Goal: Information Seeking & Learning: Learn about a topic

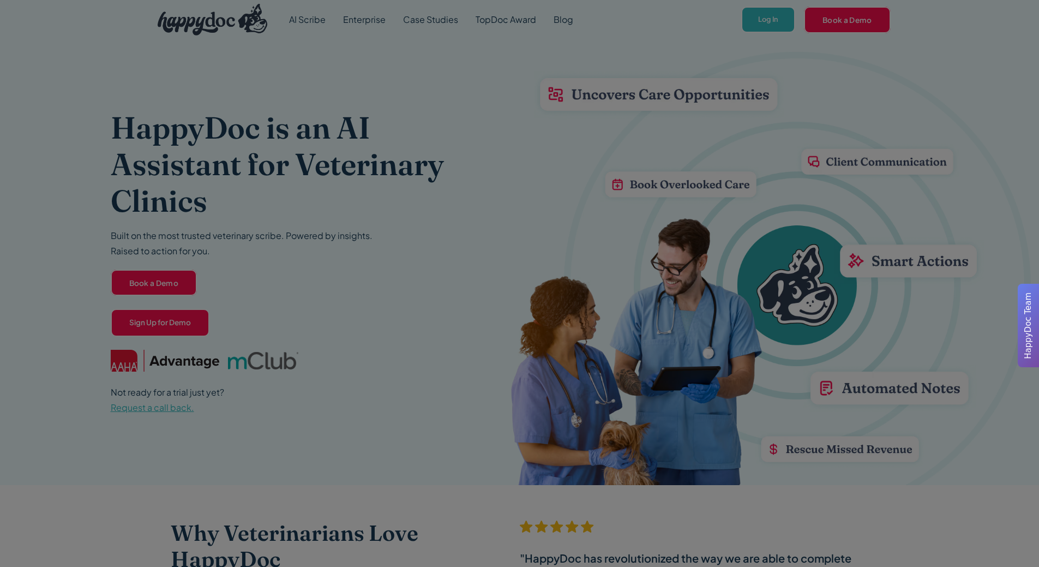
click at [617, 146] on div at bounding box center [519, 283] width 1039 height 567
click at [769, 17] on div at bounding box center [519, 283] width 1039 height 567
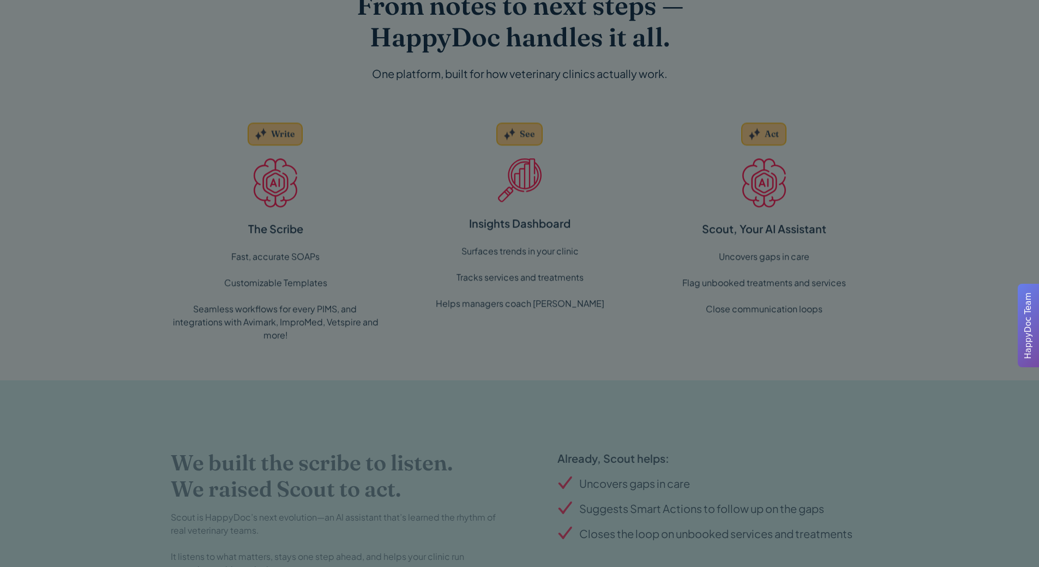
scroll to position [1259, 0]
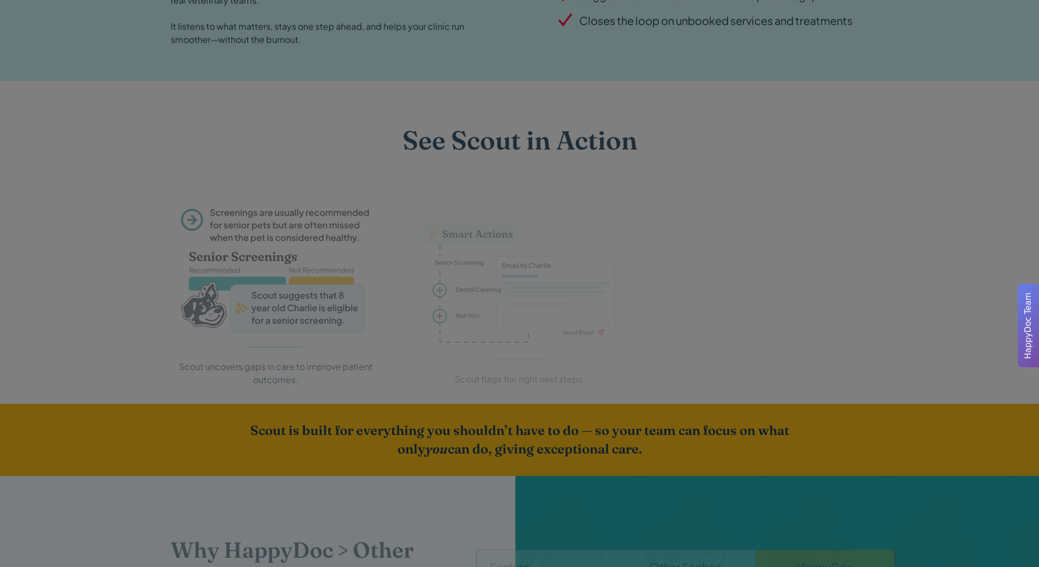
click at [1030, 335] on span "HappyDoc Team" at bounding box center [1028, 325] width 13 height 67
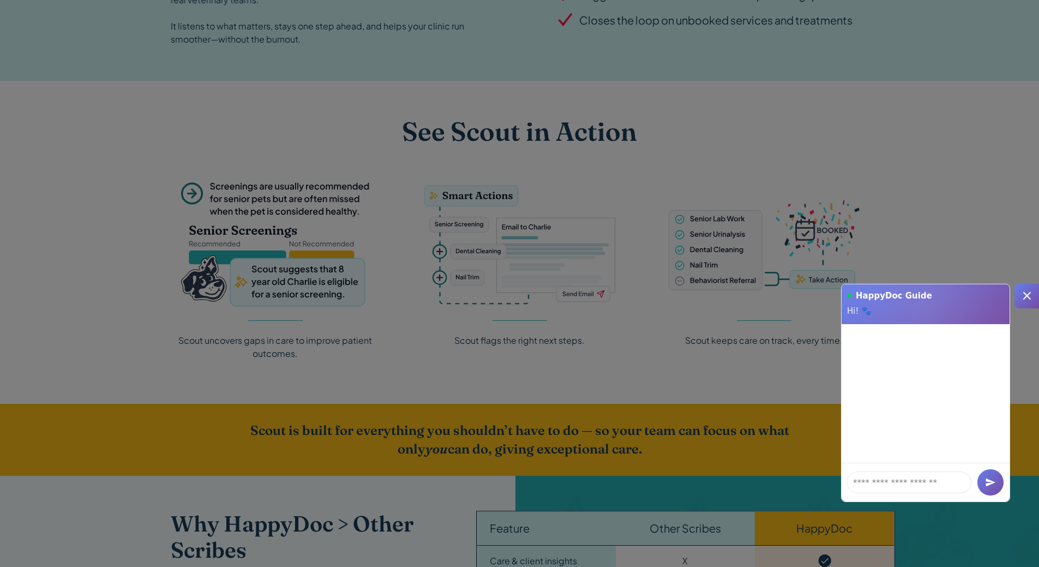
click at [1028, 294] on icon at bounding box center [1027, 296] width 8 height 8
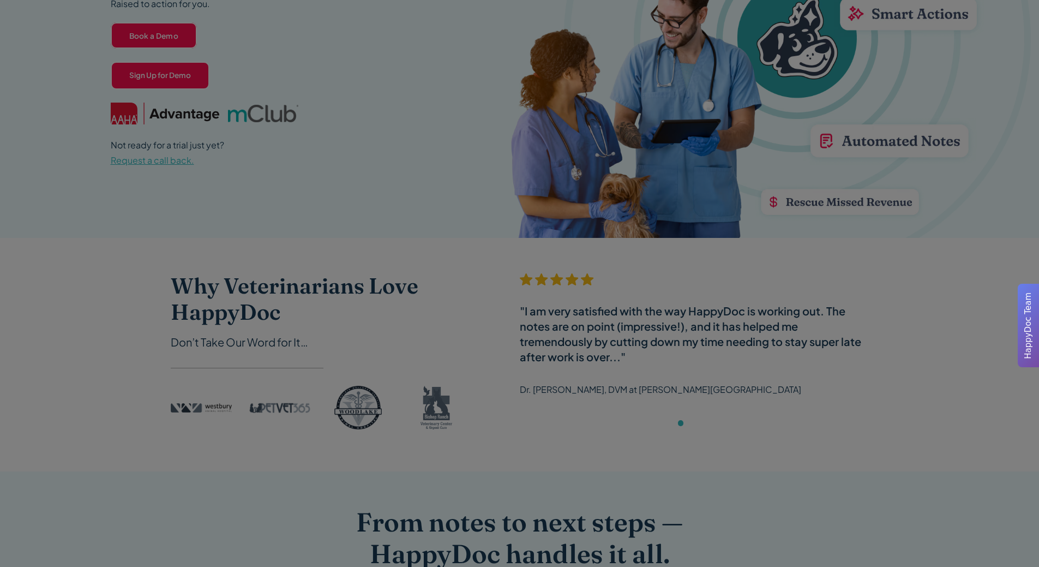
scroll to position [0, 0]
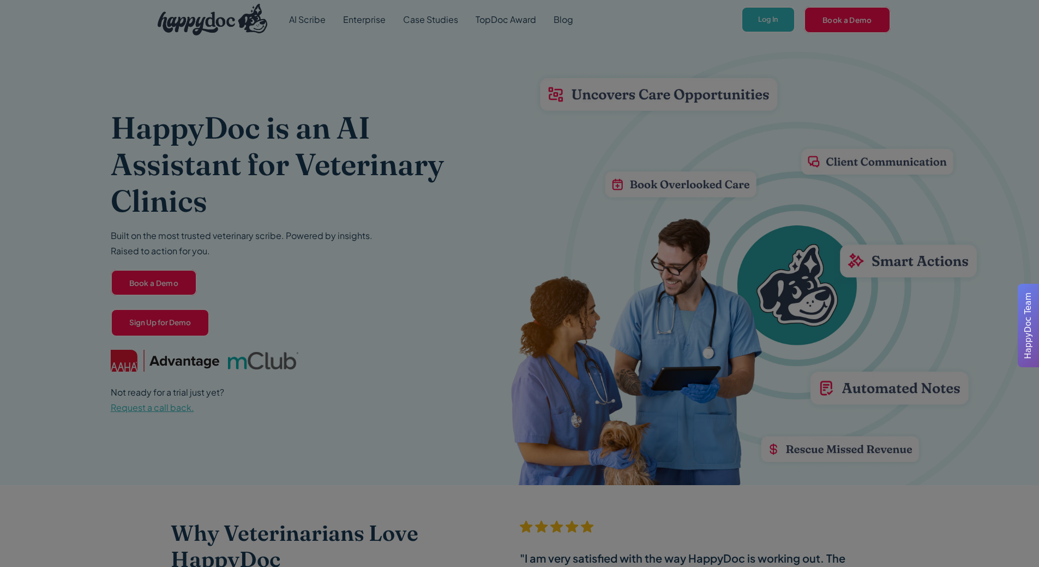
click at [765, 15] on div at bounding box center [519, 283] width 1039 height 567
drag, startPoint x: 491, startPoint y: 9, endPoint x: 464, endPoint y: 0, distance: 28.8
click at [490, 10] on div at bounding box center [519, 283] width 1039 height 567
